Goal: Communication & Community: Answer question/provide support

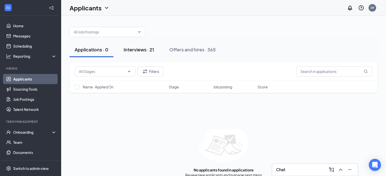
click at [133, 49] on div "Interviews · 21" at bounding box center [139, 49] width 30 height 6
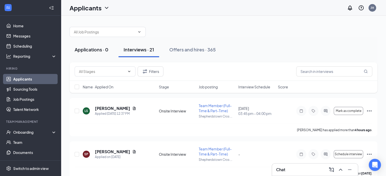
click at [96, 49] on div "Applications · 0" at bounding box center [92, 49] width 34 height 6
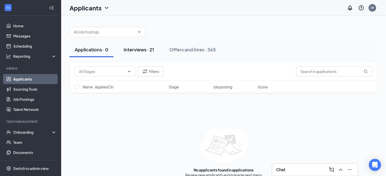
click at [140, 47] on div "Interviews · 21" at bounding box center [139, 49] width 30 height 6
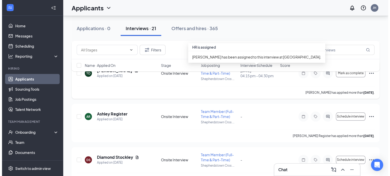
scroll to position [533, 0]
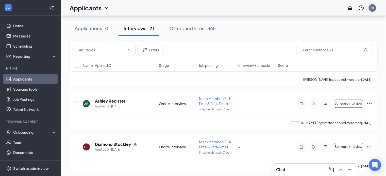
click at [263, 47] on div "Filters" at bounding box center [224, 50] width 298 height 10
click at [112, 144] on h5 "Diamond Stockley" at bounding box center [113, 145] width 36 height 6
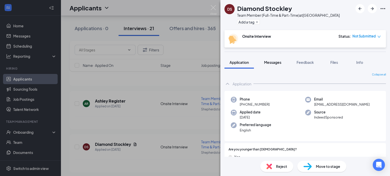
click at [275, 61] on span "Messages" at bounding box center [272, 62] width 17 height 5
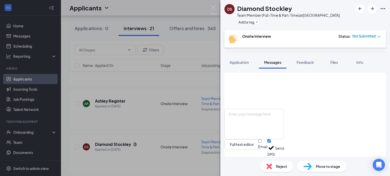
scroll to position [175, 0]
click at [214, 9] on img at bounding box center [213, 10] width 6 height 10
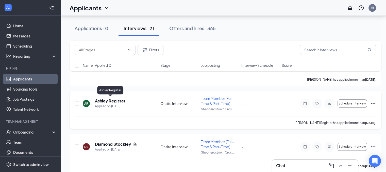
click at [105, 100] on h5 "Ashley Register" at bounding box center [110, 101] width 30 height 6
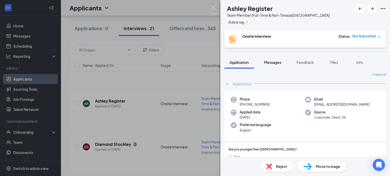
click at [271, 61] on span "Messages" at bounding box center [272, 62] width 17 height 5
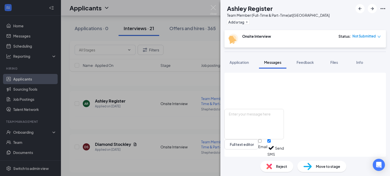
scroll to position [205, 0]
click at [283, 119] on textarea at bounding box center [253, 124] width 59 height 30
paste textarea "[PERSON_NAME]"
type textarea "D"
click at [212, 7] on img at bounding box center [213, 10] width 6 height 10
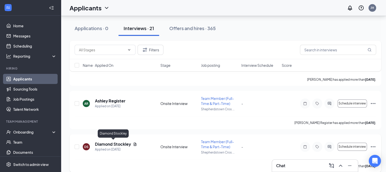
click at [109, 145] on h5 "Diamond Stockley" at bounding box center [113, 145] width 36 height 6
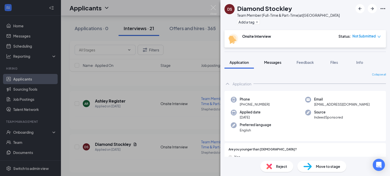
click at [277, 61] on span "Messages" at bounding box center [272, 62] width 17 height 5
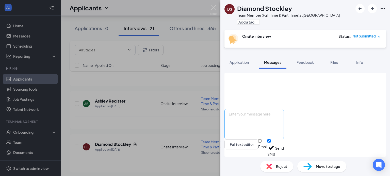
scroll to position [225, 0]
drag, startPoint x: 312, startPoint y: 95, endPoint x: 259, endPoint y: 84, distance: 54.9
copy span "are you still interested in a position at [DEMOGRAPHIC_DATA]-fil-A at [GEOGRAPH…"
click at [214, 8] on img at bounding box center [213, 10] width 6 height 10
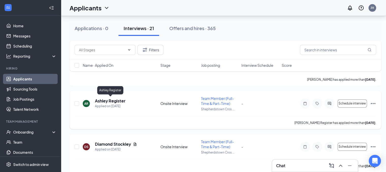
click at [119, 100] on h5 "Ashley Register" at bounding box center [110, 101] width 30 height 6
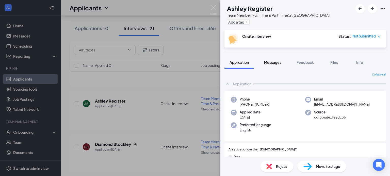
click at [274, 62] on span "Messages" at bounding box center [272, 62] width 17 height 5
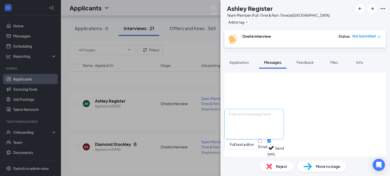
scroll to position [205, 0]
click at [284, 118] on textarea at bounding box center [253, 124] width 59 height 30
paste textarea "are you still interested in a position at [DEMOGRAPHIC_DATA]-fil-A at [GEOGRAPH…"
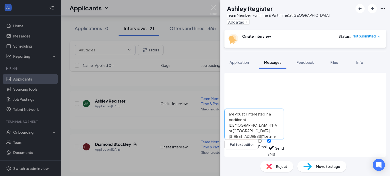
click at [284, 114] on textarea "are you still interested in a position at [DEMOGRAPHIC_DATA]-fil-A at [GEOGRAPH…" at bounding box center [253, 124] width 59 height 30
click at [284, 121] on textarea "are you still interested in a position at [DEMOGRAPHIC_DATA]-fil-A at [GEOGRAPH…" at bounding box center [253, 124] width 59 height 30
click at [235, 114] on textarea "are you still interested in a position at [DEMOGRAPHIC_DATA]-fil-A at [GEOGRAPH…" at bounding box center [253, 124] width 59 height 30
type textarea "[PERSON_NAME], are you still interested in a position at [DEMOGRAPHIC_DATA]-fil…"
click at [284, 149] on button "Send" at bounding box center [279, 149] width 9 height 18
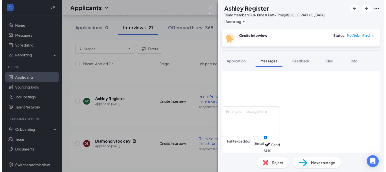
scroll to position [249, 0]
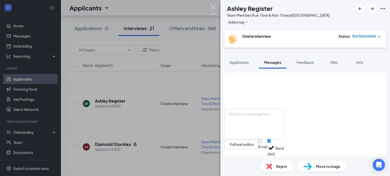
click at [212, 7] on img at bounding box center [213, 10] width 6 height 10
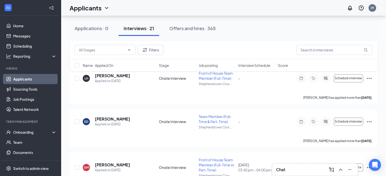
scroll to position [745, 0]
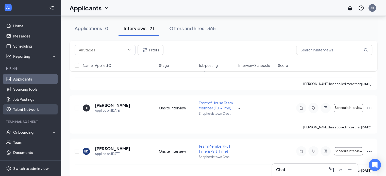
click at [28, 110] on link "Talent Network" at bounding box center [34, 110] width 43 height 10
